Goal: Ask a question

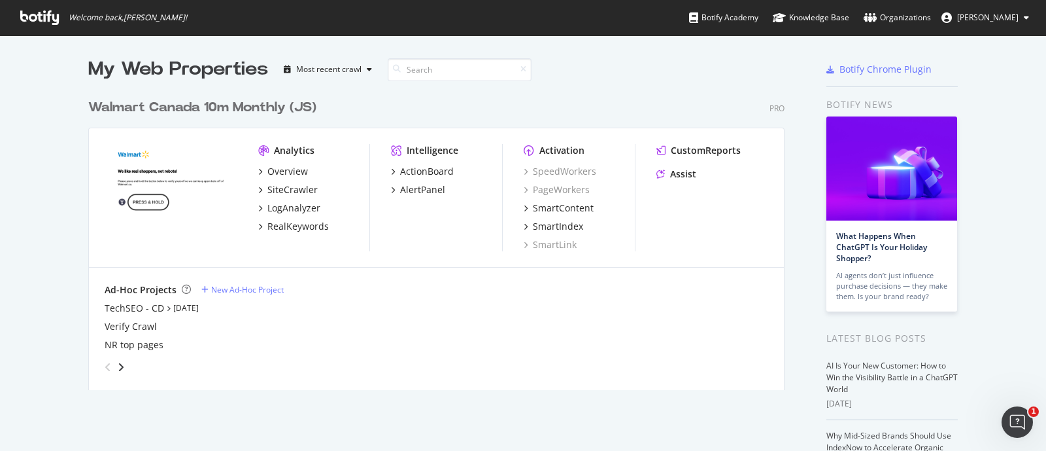
click at [633, 65] on div "My Web Properties Most recent crawl" at bounding box center [397, 69] width 619 height 26
click at [673, 169] on div "Assist" at bounding box center [683, 173] width 26 height 13
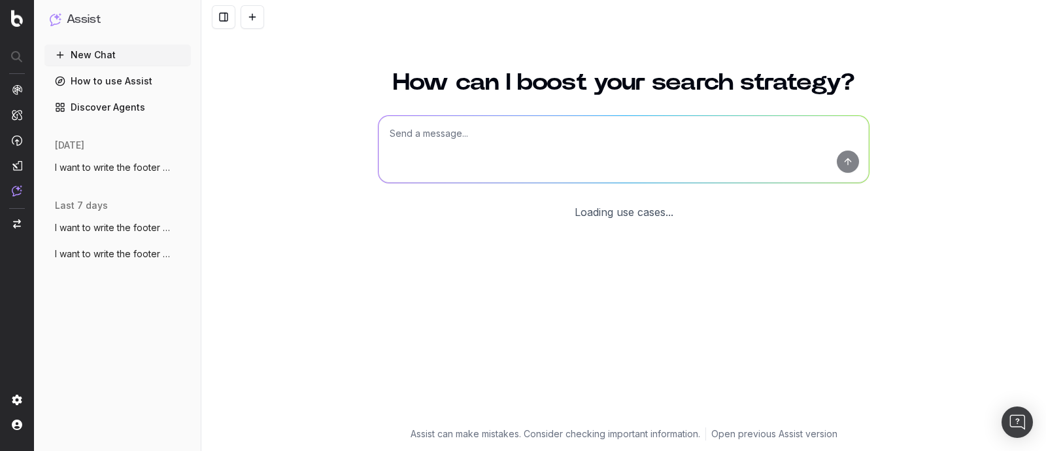
scroll to position [56, 0]
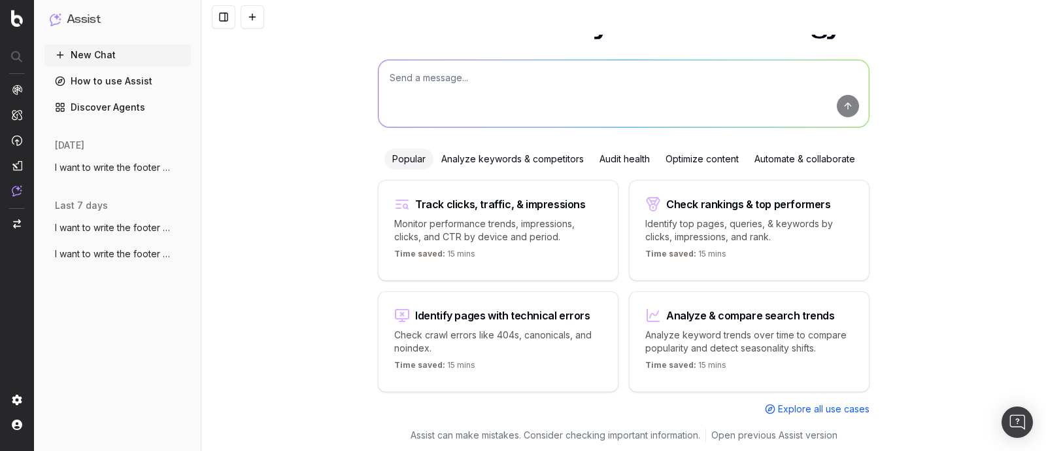
click at [148, 169] on span "I want to write the footer text. The foo" at bounding box center [112, 167] width 115 height 13
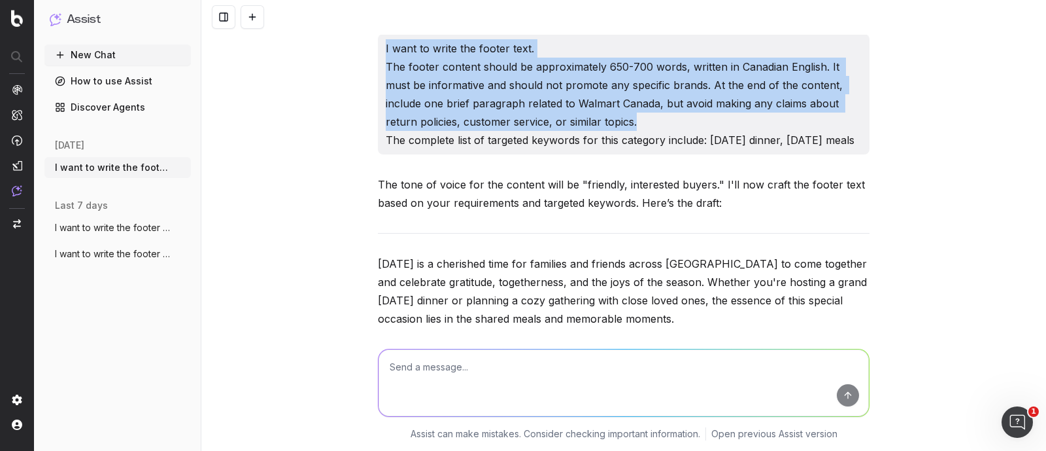
drag, startPoint x: 379, startPoint y: 48, endPoint x: 615, endPoint y: 115, distance: 244.7
click at [615, 115] on p "I want to write the footer text. The footer content should be approximately 650…" at bounding box center [624, 94] width 476 height 110
copy p "I want to write the footer text. The footer content should be approximately 650…"
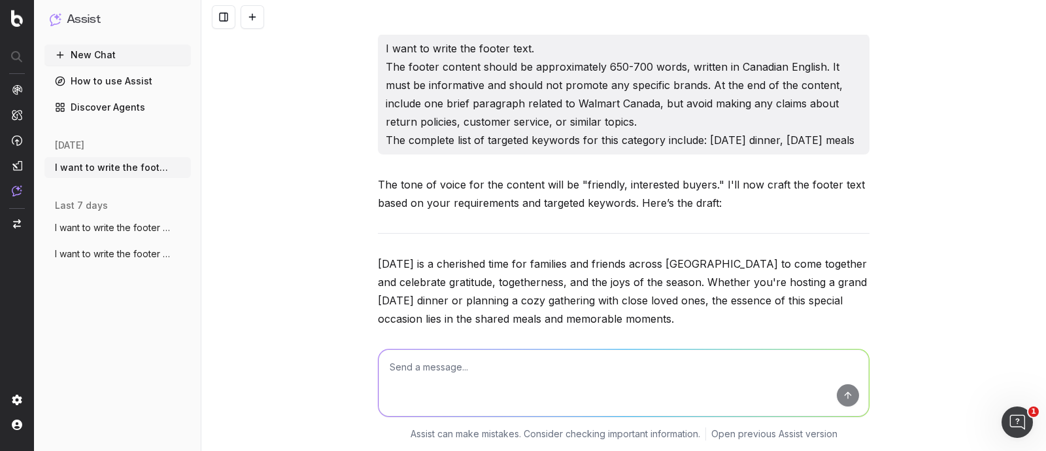
click at [500, 378] on textarea at bounding box center [624, 382] width 490 height 67
paste textarea "I want to write the footer text. The footer content should be approximately 650…"
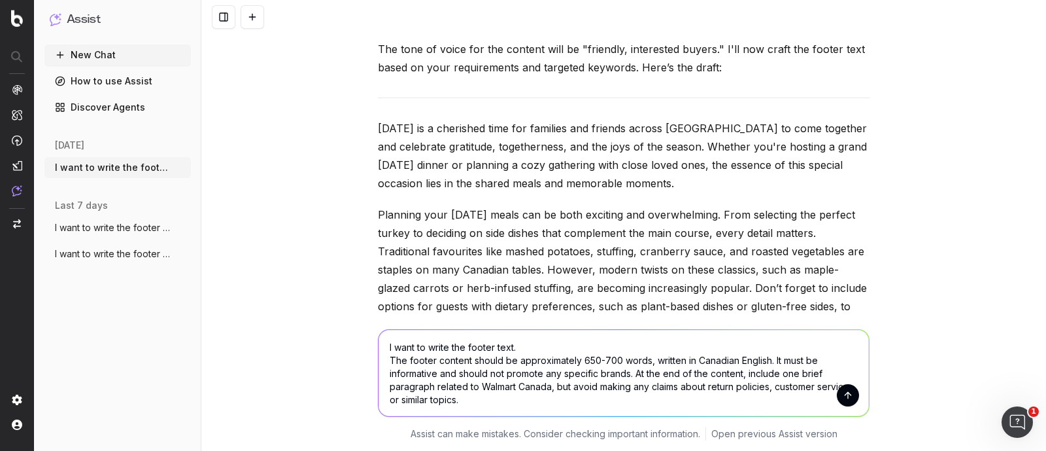
scroll to position [245, 0]
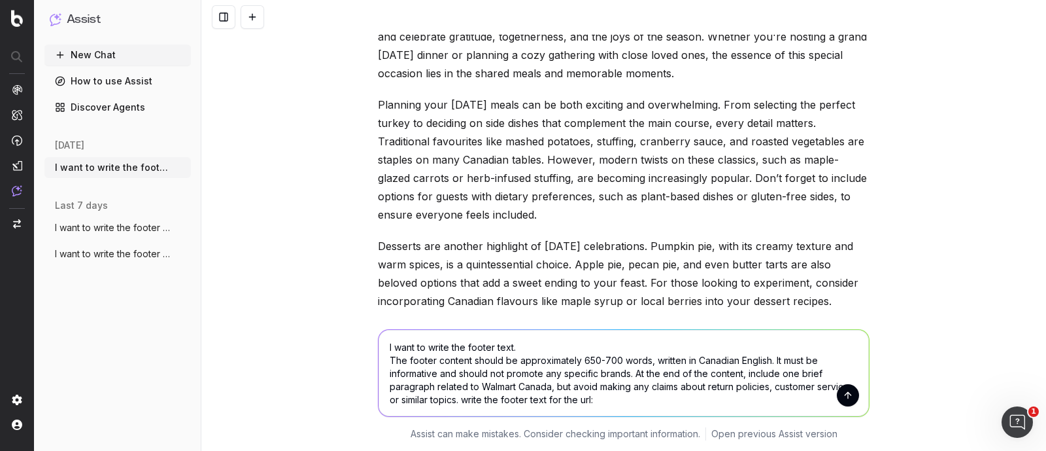
paste textarea "[URL][DOMAIN_NAME]"
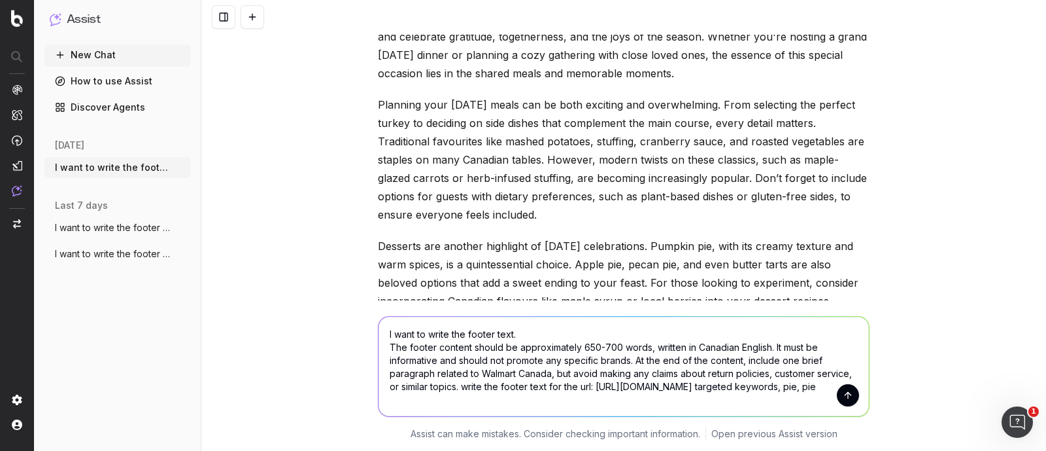
type textarea "I want to write the footer text. The footer content should be approximately 650…"
